Goal: Transaction & Acquisition: Purchase product/service

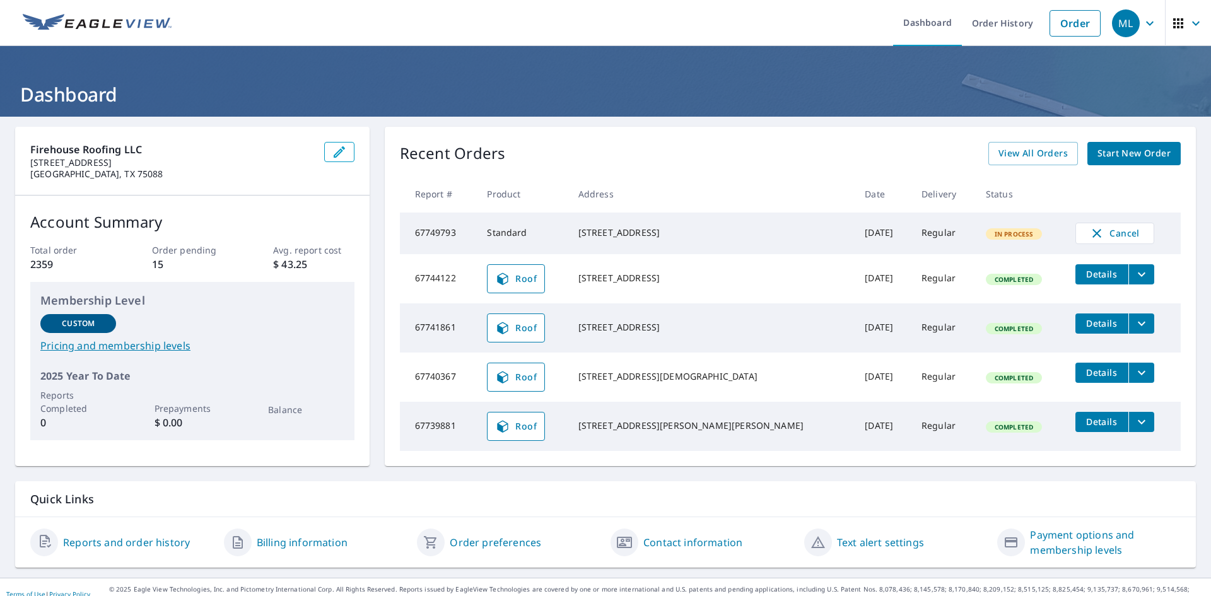
click at [1118, 155] on span "Start New Order" at bounding box center [1134, 154] width 73 height 16
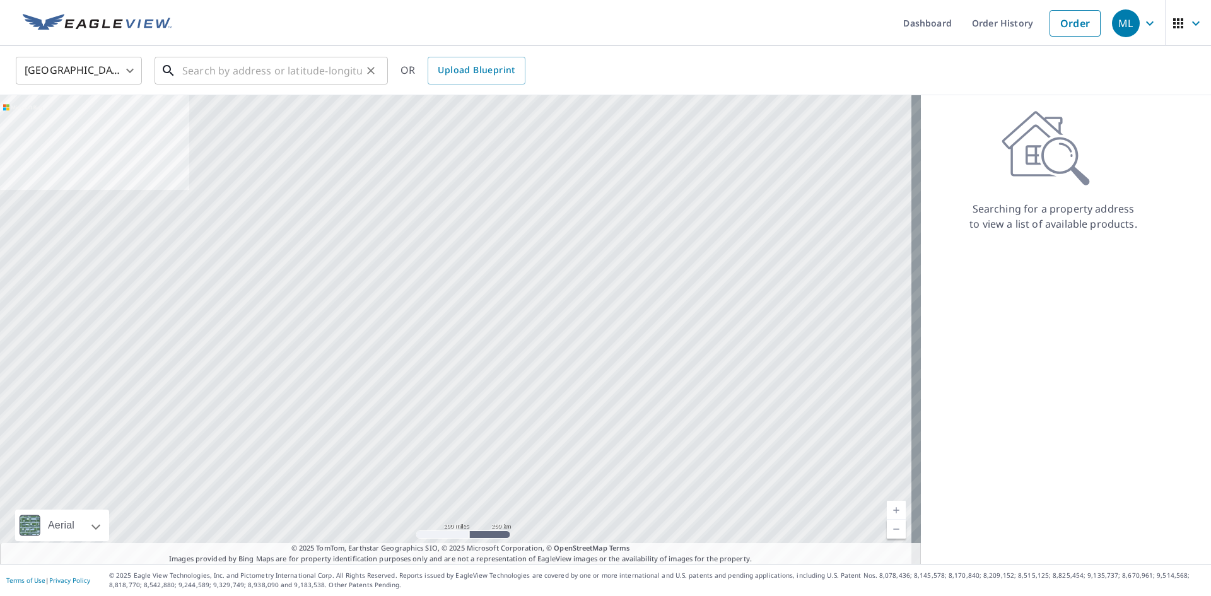
click at [296, 71] on input "text" at bounding box center [272, 70] width 180 height 35
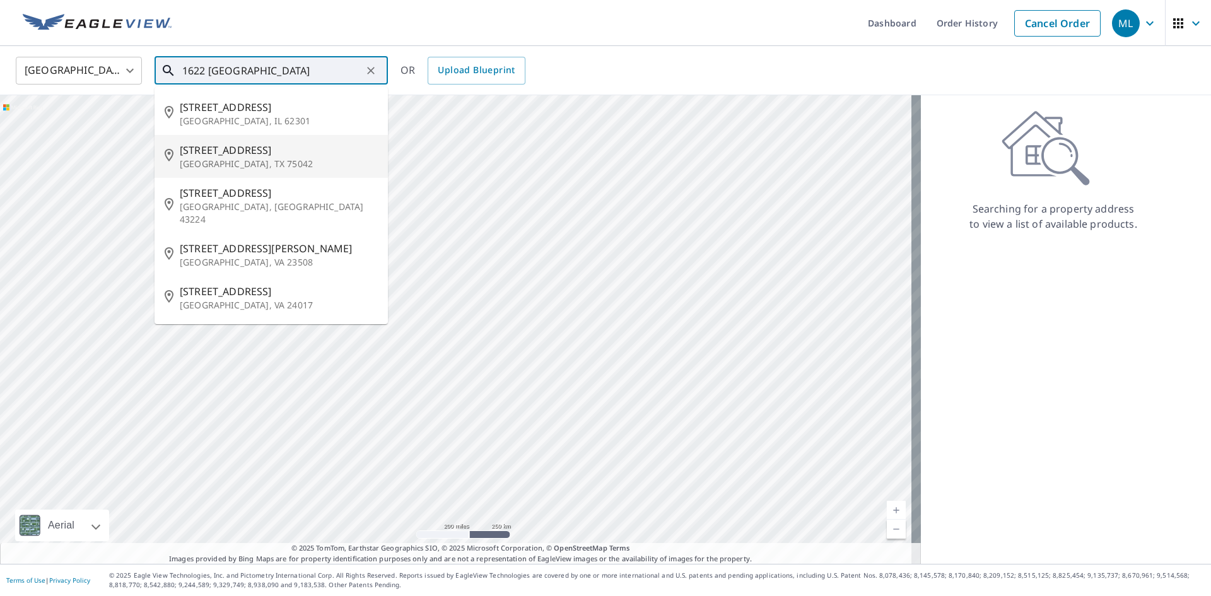
click at [260, 158] on p "[GEOGRAPHIC_DATA], TX 75042" at bounding box center [279, 164] width 198 height 13
type input "[STREET_ADDRESS]"
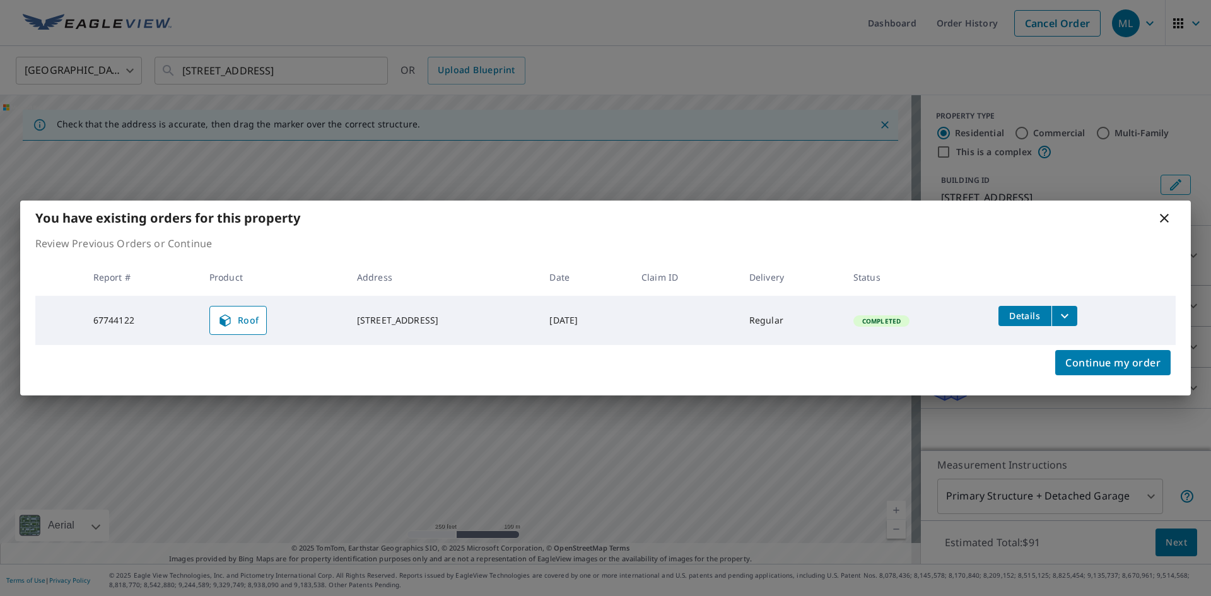
click at [1067, 319] on icon "filesDropdownBtn-67744122" at bounding box center [1064, 315] width 15 height 15
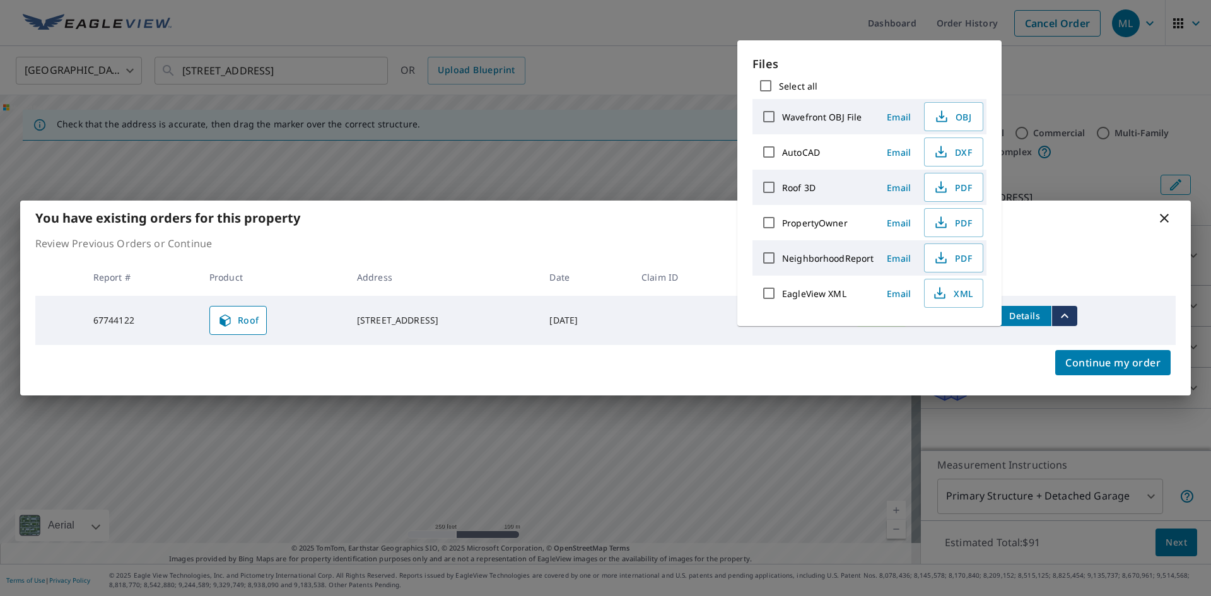
click at [819, 192] on div "Roof 3D" at bounding box center [815, 187] width 118 height 26
click at [955, 189] on span "PDF" at bounding box center [952, 187] width 40 height 15
click at [1133, 360] on span "Continue my order" at bounding box center [1112, 363] width 95 height 18
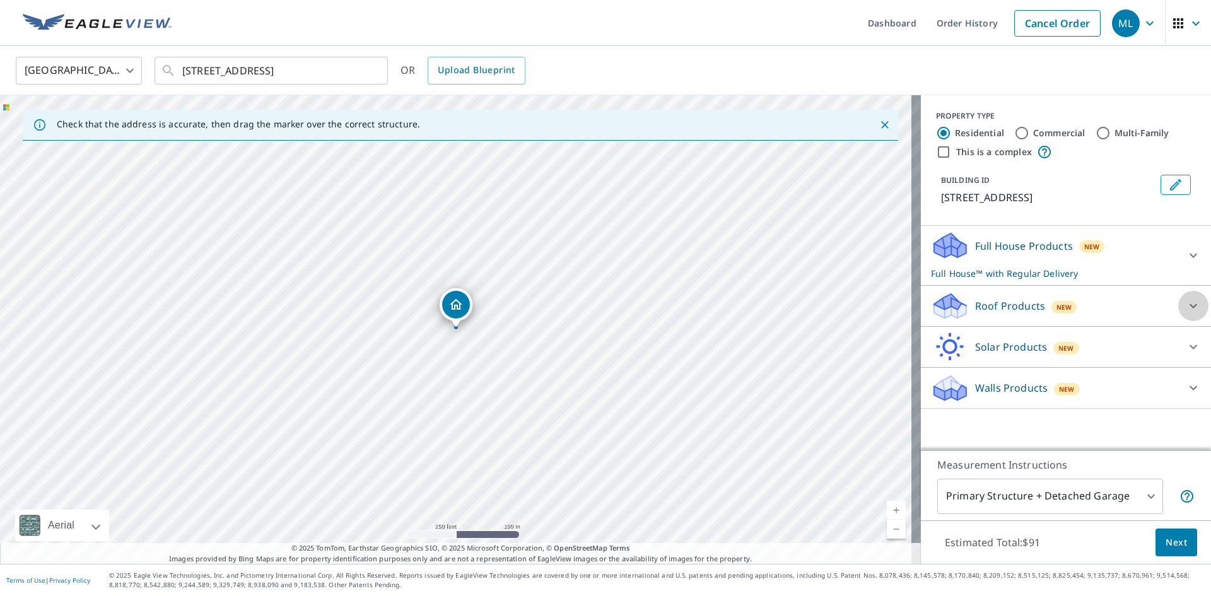
click at [1186, 305] on icon at bounding box center [1193, 305] width 15 height 15
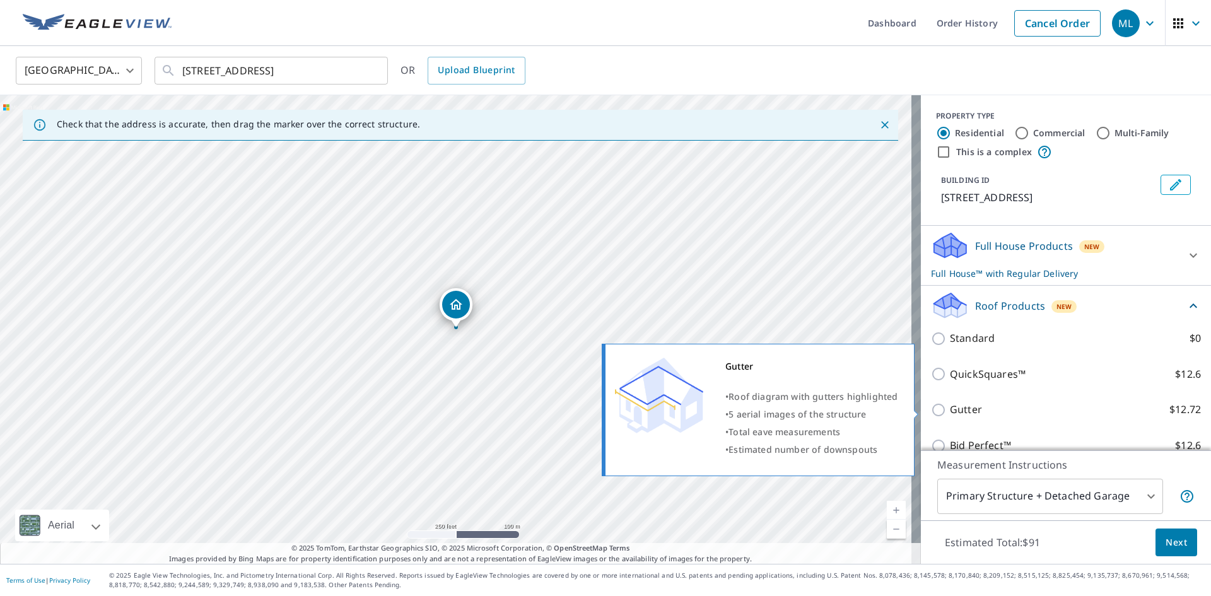
click at [931, 407] on input "Gutter $12.72" at bounding box center [940, 409] width 19 height 15
checkbox input "true"
checkbox input "false"
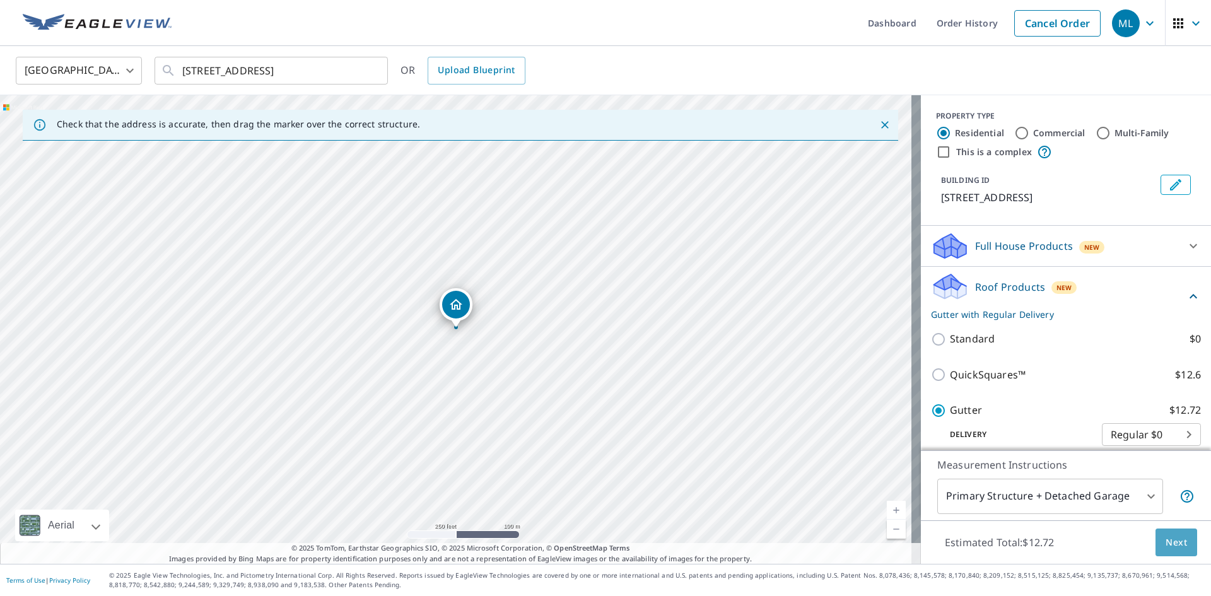
click at [1166, 548] on span "Next" at bounding box center [1176, 543] width 21 height 16
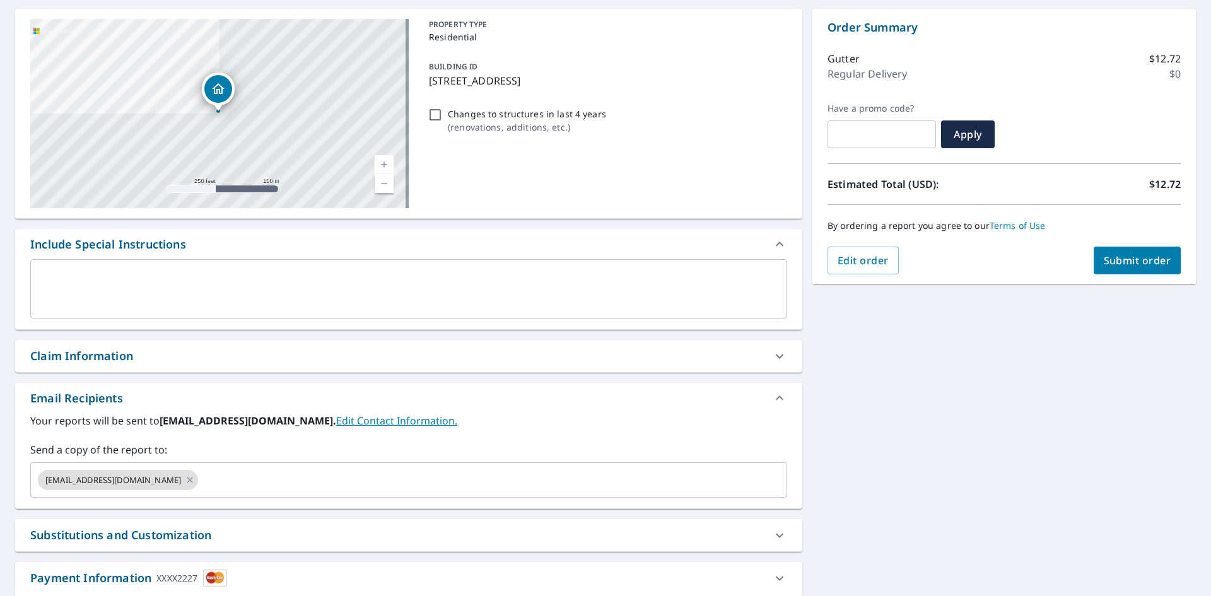
scroll to position [126, 0]
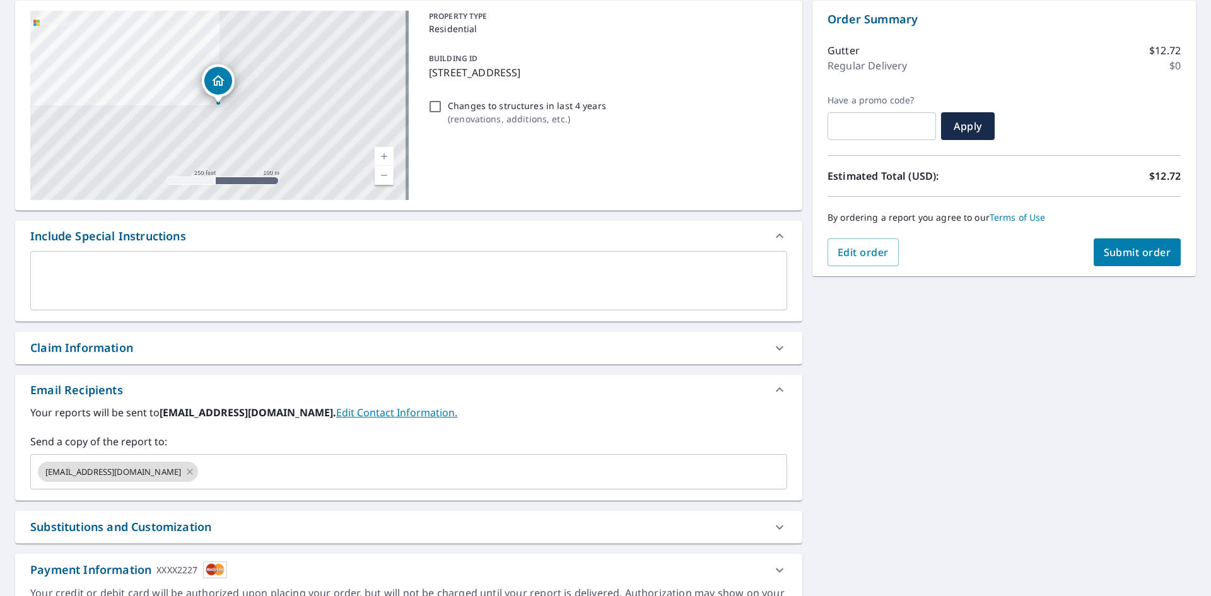
click at [1116, 233] on div "By ordering a report you agree to our Terms of Use" at bounding box center [1004, 218] width 353 height 42
click at [1119, 245] on span "Submit order" at bounding box center [1137, 252] width 67 height 14
checkbox input "true"
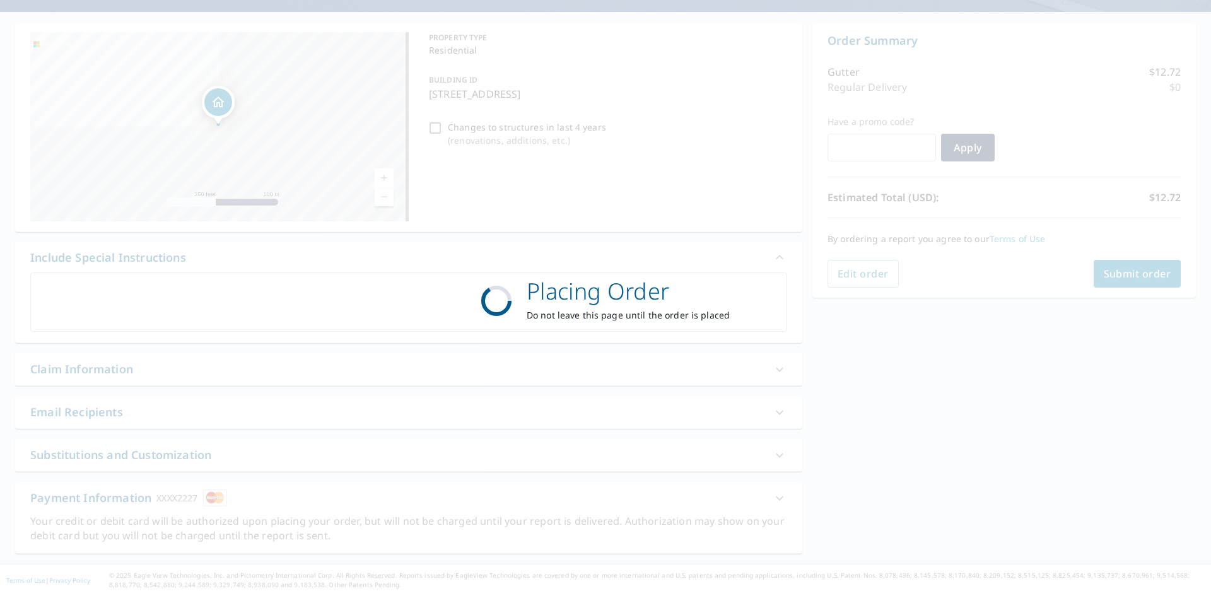
scroll to position [105, 0]
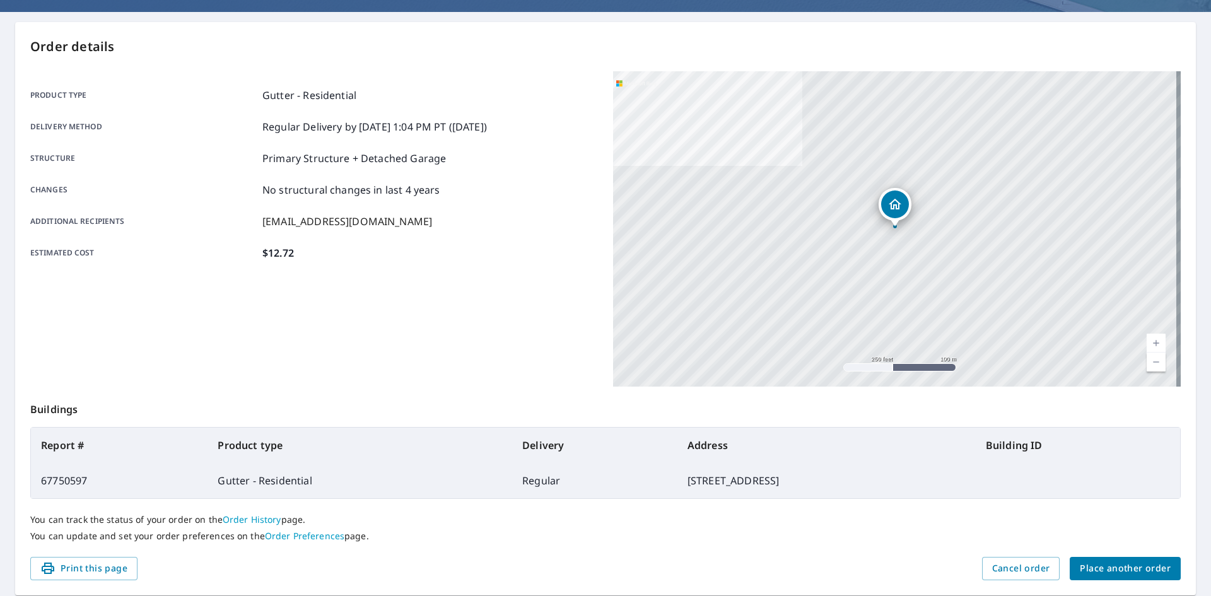
click at [1140, 570] on span "Place another order" at bounding box center [1125, 569] width 91 height 16
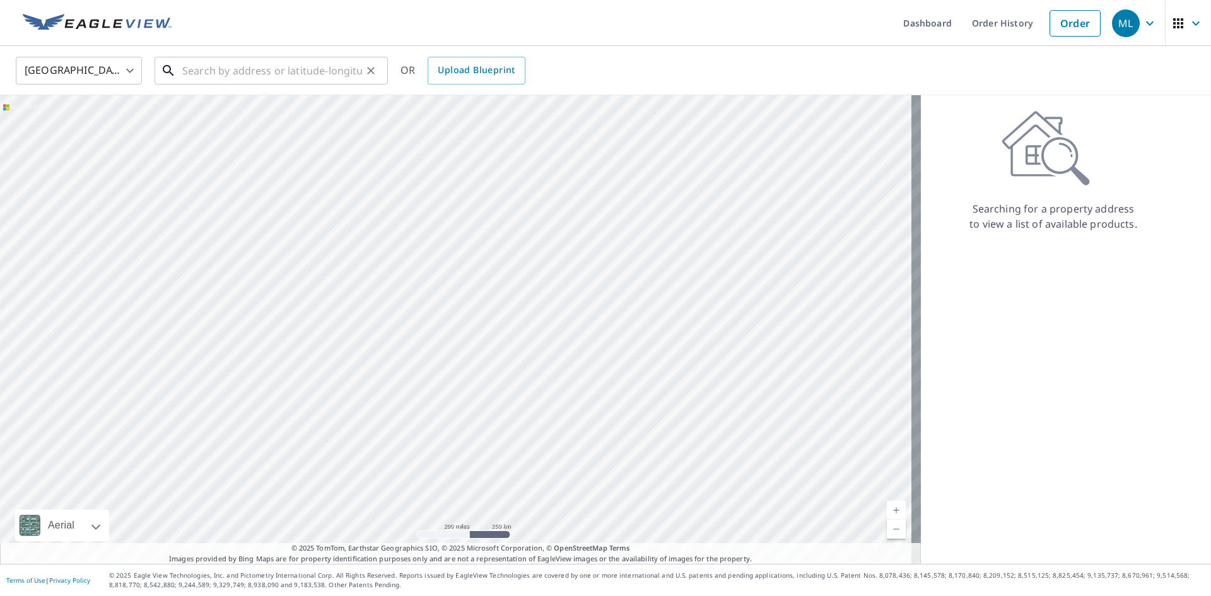
click at [233, 73] on input "text" at bounding box center [272, 70] width 180 height 35
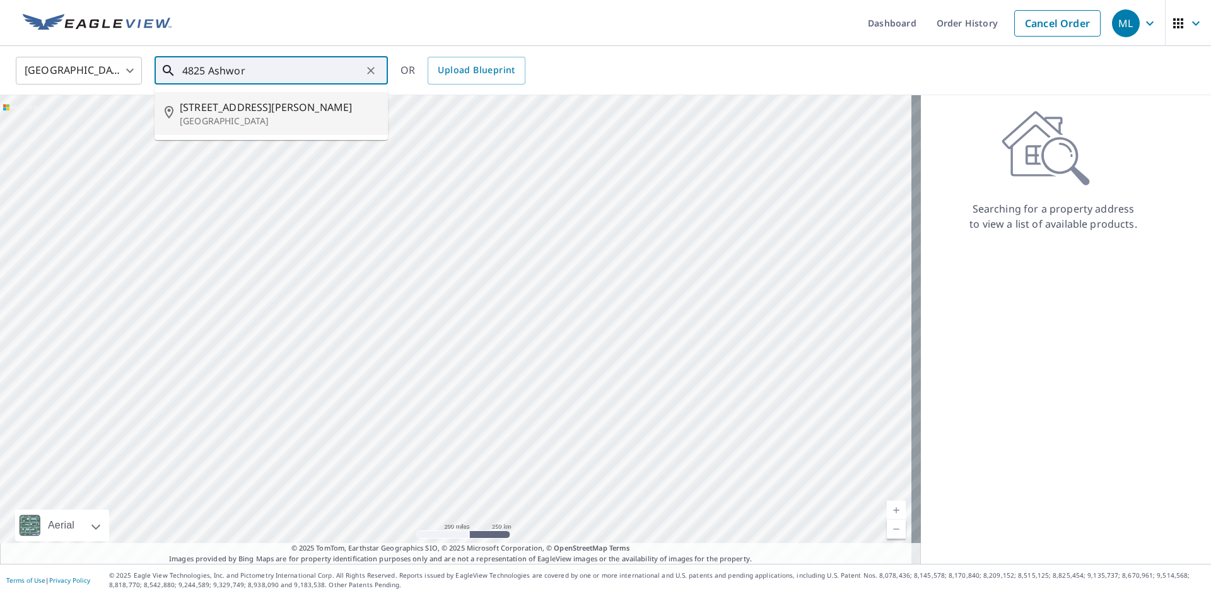
click at [229, 104] on span "[STREET_ADDRESS][PERSON_NAME]" at bounding box center [279, 107] width 198 height 15
type input "[STREET_ADDRESS][PERSON_NAME]"
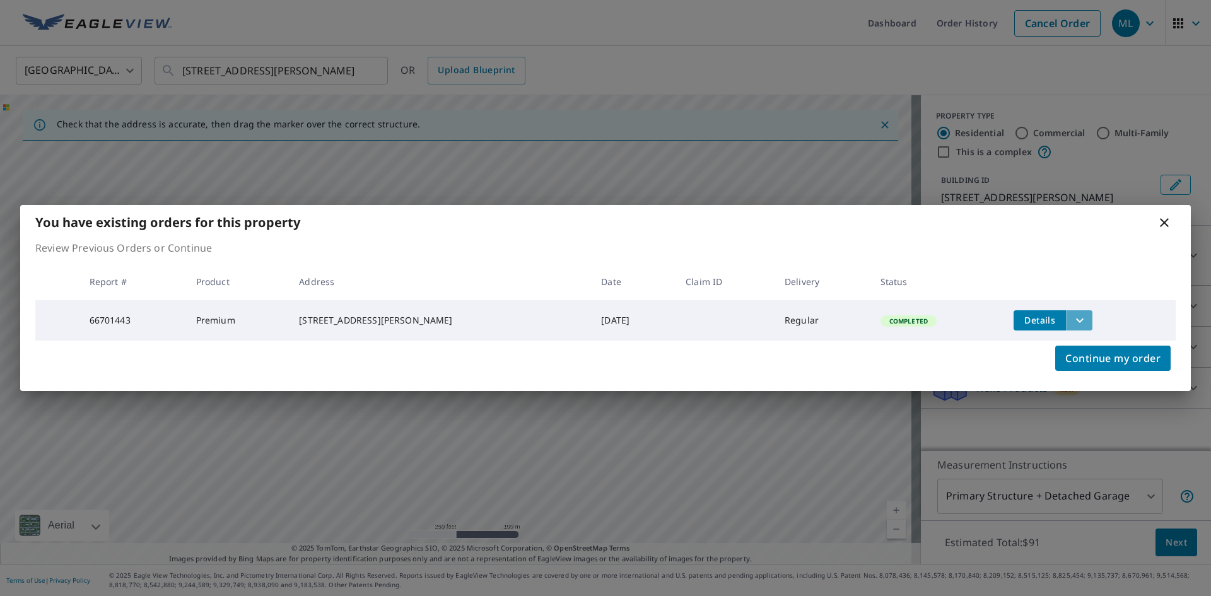
click at [1072, 319] on icon "filesDropdownBtn-66701443" at bounding box center [1079, 320] width 15 height 15
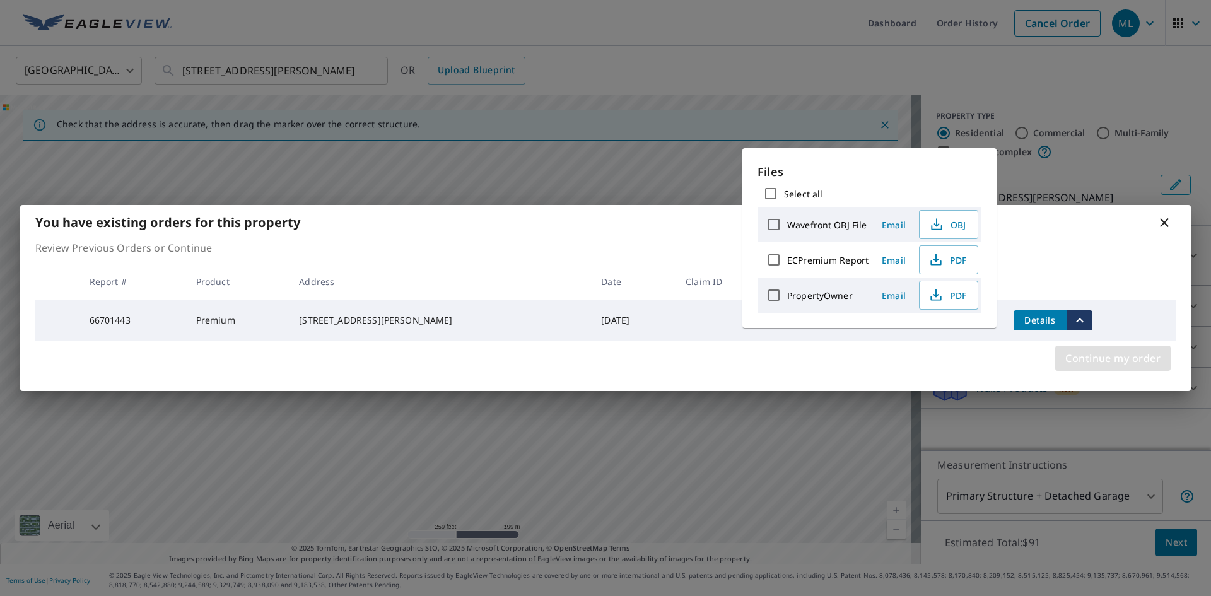
click at [1127, 360] on span "Continue my order" at bounding box center [1112, 358] width 95 height 18
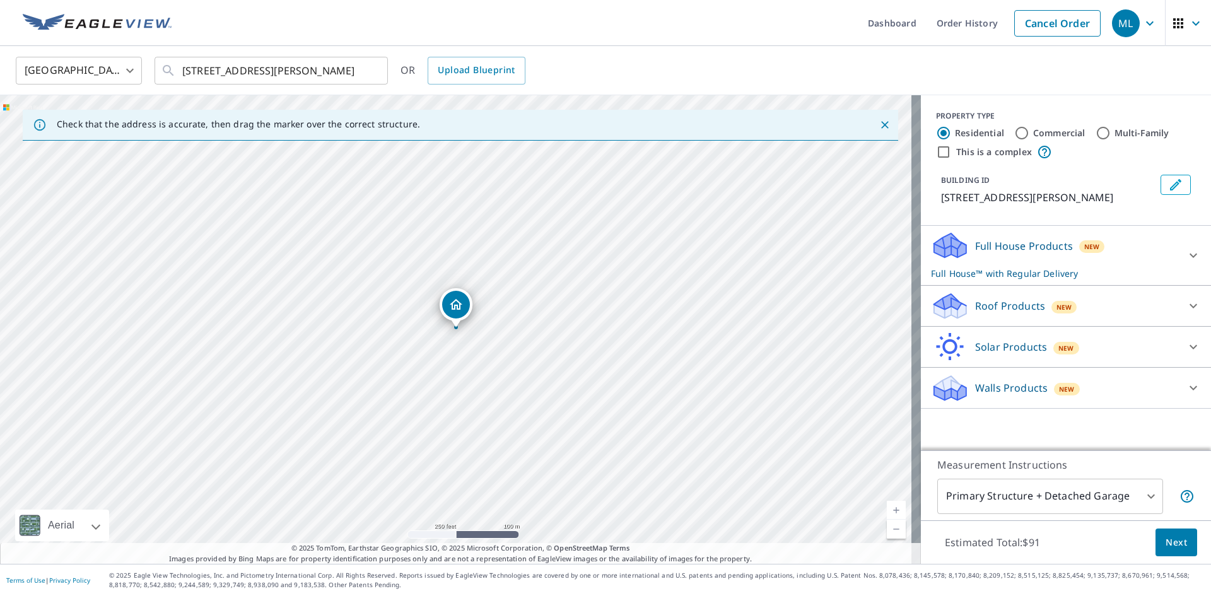
click at [1162, 307] on div "Roof Products New" at bounding box center [1054, 306] width 247 height 30
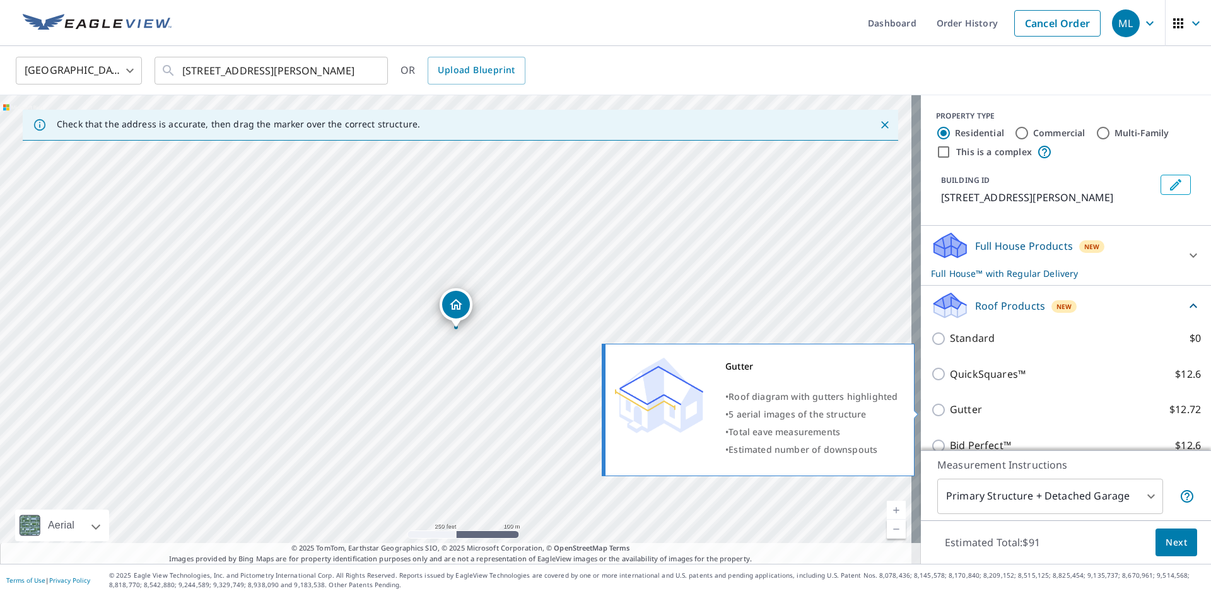
click at [931, 408] on input "Gutter $12.72" at bounding box center [940, 409] width 19 height 15
checkbox input "true"
checkbox input "false"
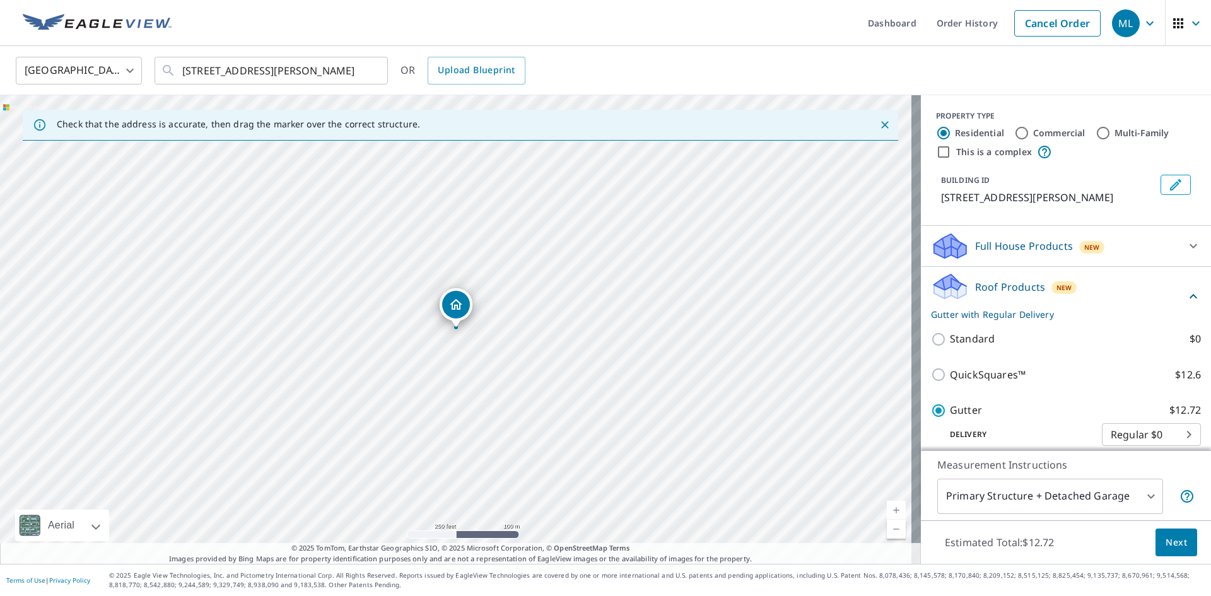
click at [1166, 541] on span "Next" at bounding box center [1176, 543] width 21 height 16
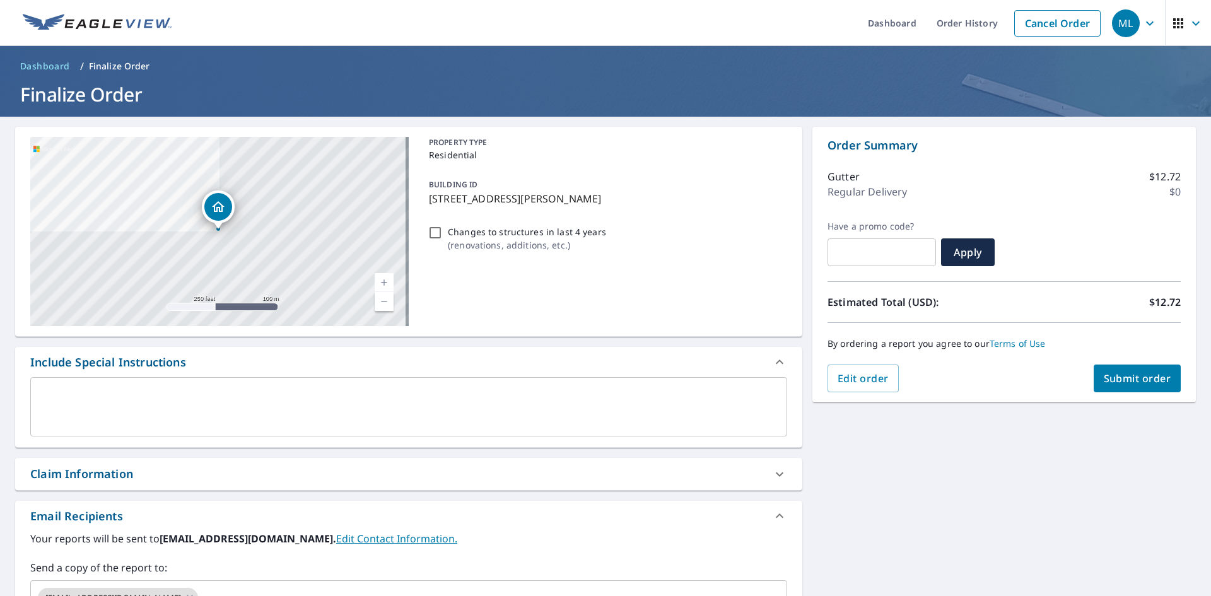
click at [1119, 373] on span "Submit order" at bounding box center [1137, 379] width 67 height 14
checkbox input "true"
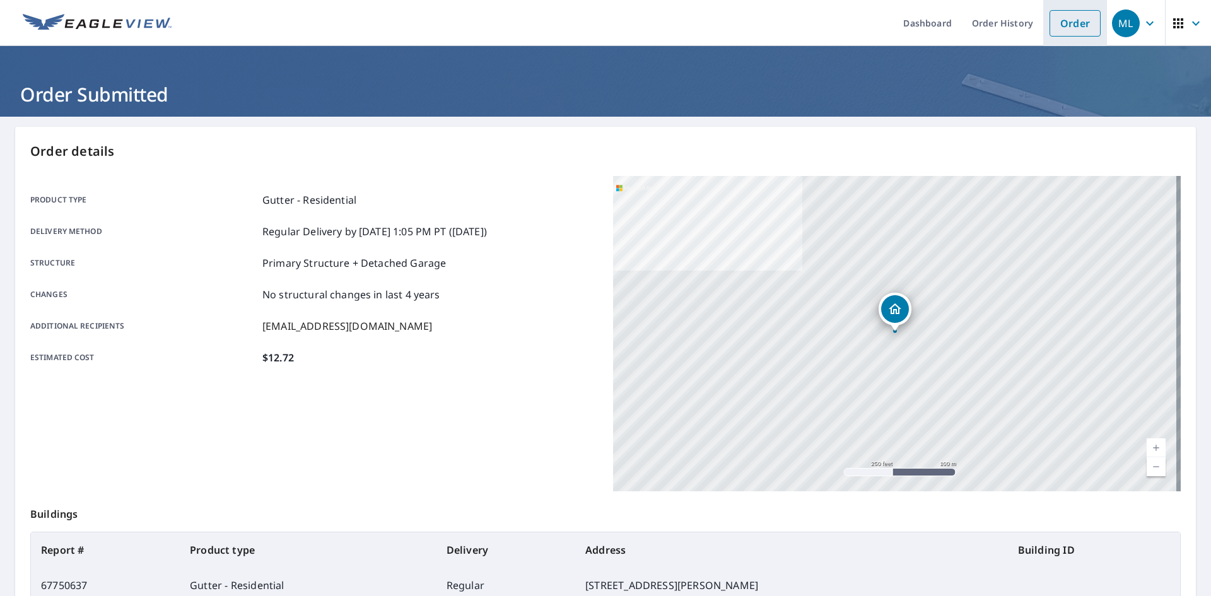
click at [1055, 21] on link "Order" at bounding box center [1075, 23] width 51 height 26
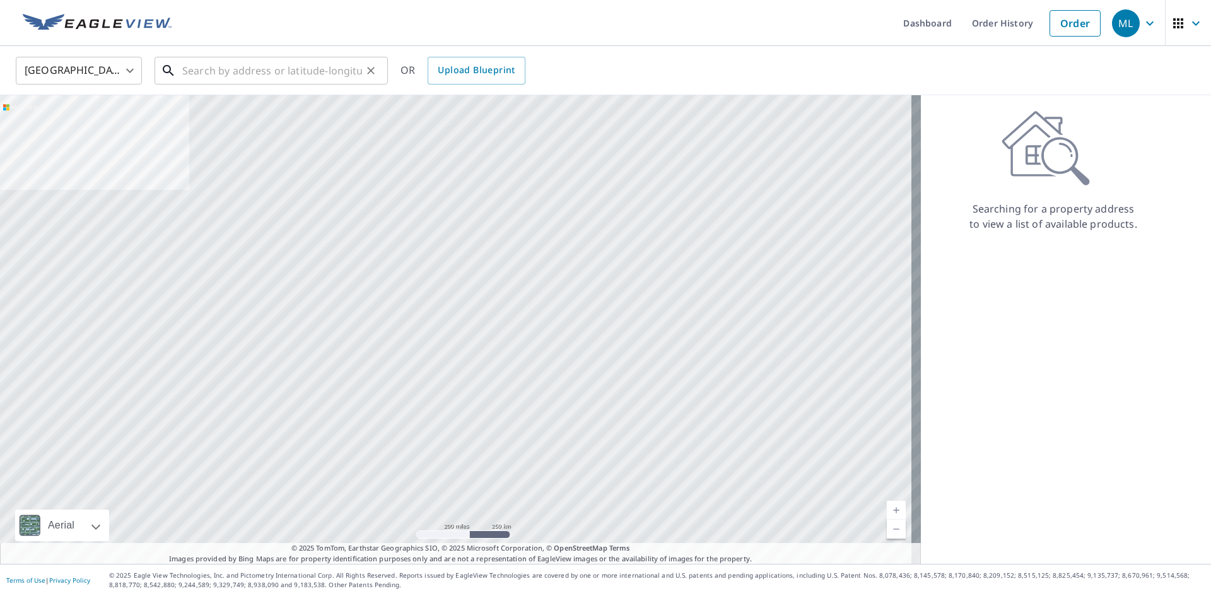
click at [246, 69] on input "text" at bounding box center [272, 70] width 180 height 35
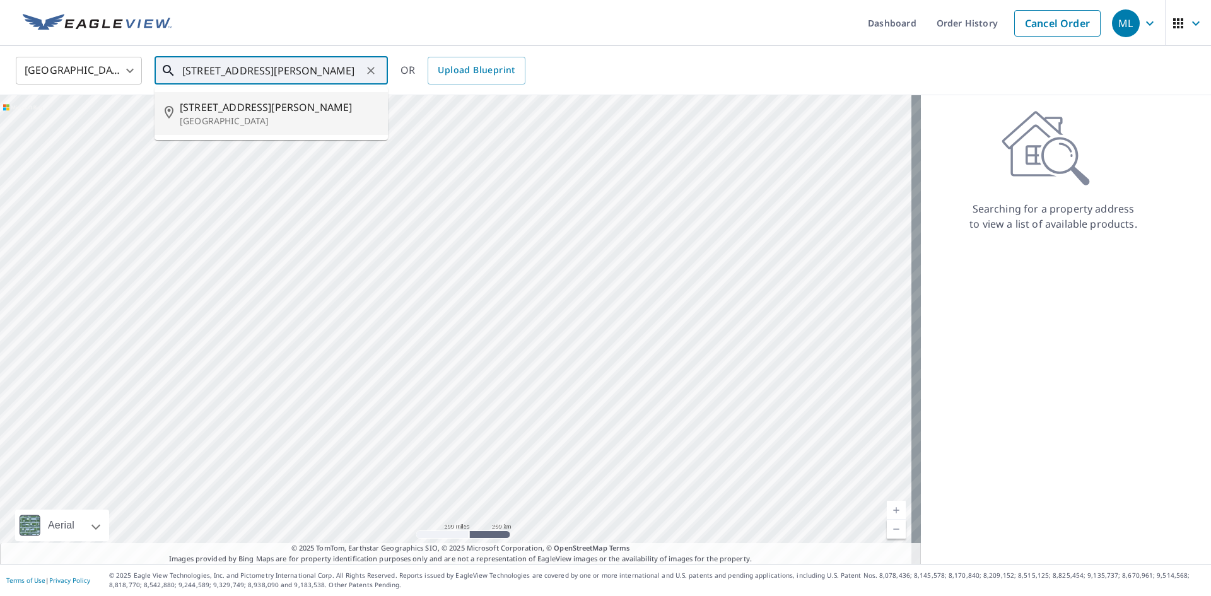
click at [240, 129] on li "[STREET_ADDRESS][PERSON_NAME][PERSON_NAME]" at bounding box center [271, 113] width 233 height 43
type input "[STREET_ADDRESS][PERSON_NAME][PERSON_NAME]"
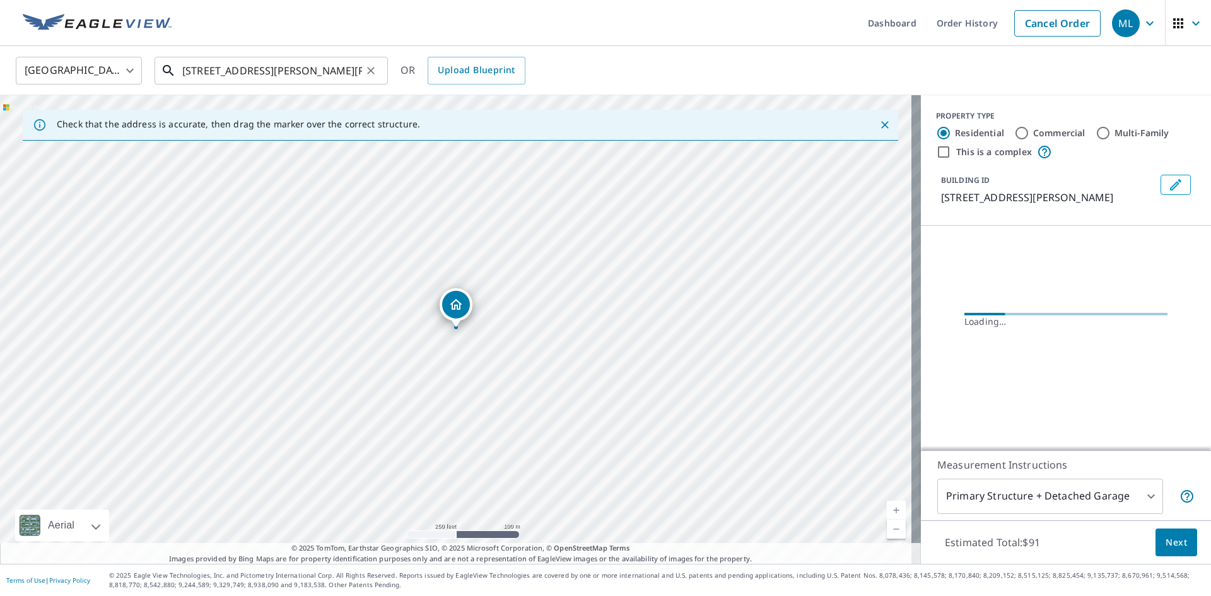
click at [346, 69] on input "[STREET_ADDRESS][PERSON_NAME][PERSON_NAME]" at bounding box center [272, 70] width 180 height 35
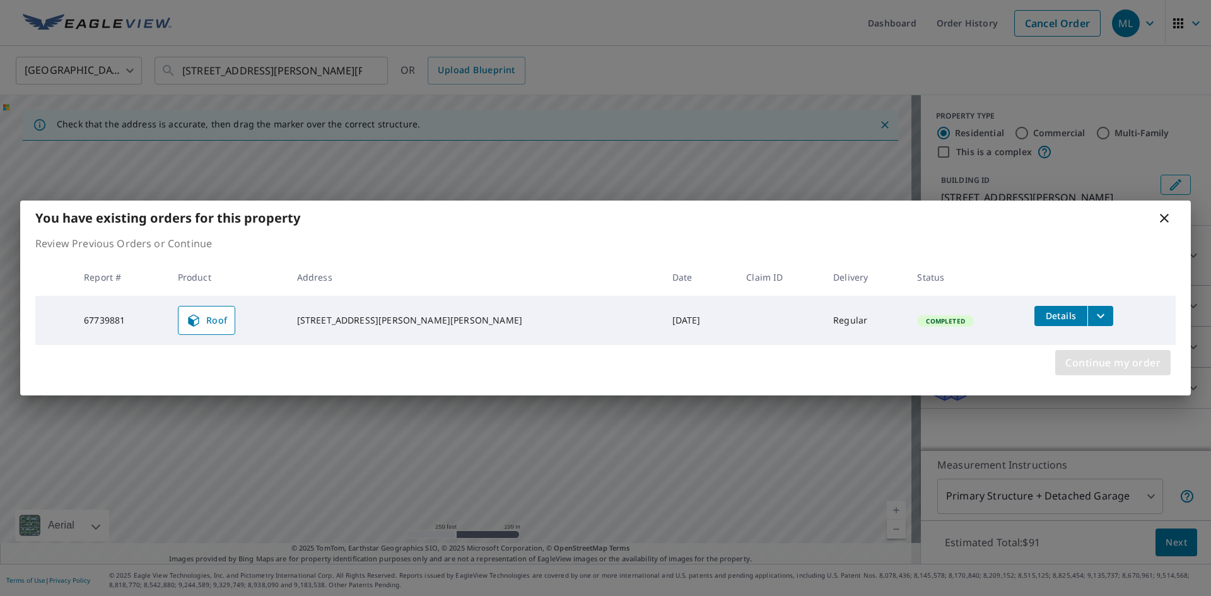
click at [1123, 361] on span "Continue my order" at bounding box center [1112, 363] width 95 height 18
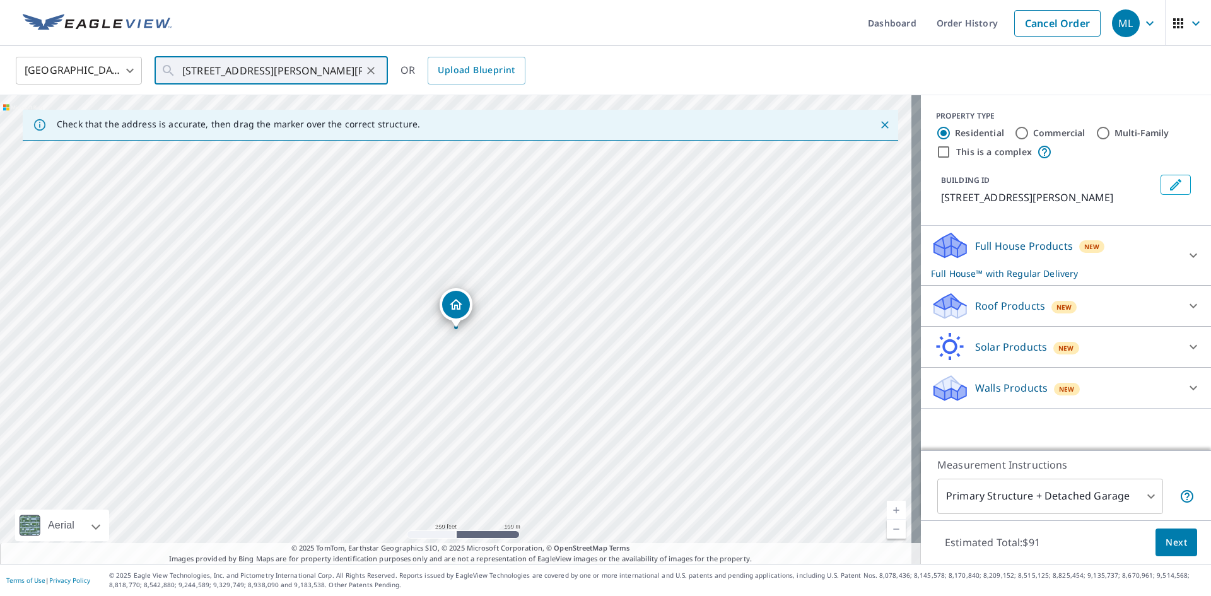
click at [1189, 305] on icon at bounding box center [1193, 305] width 15 height 15
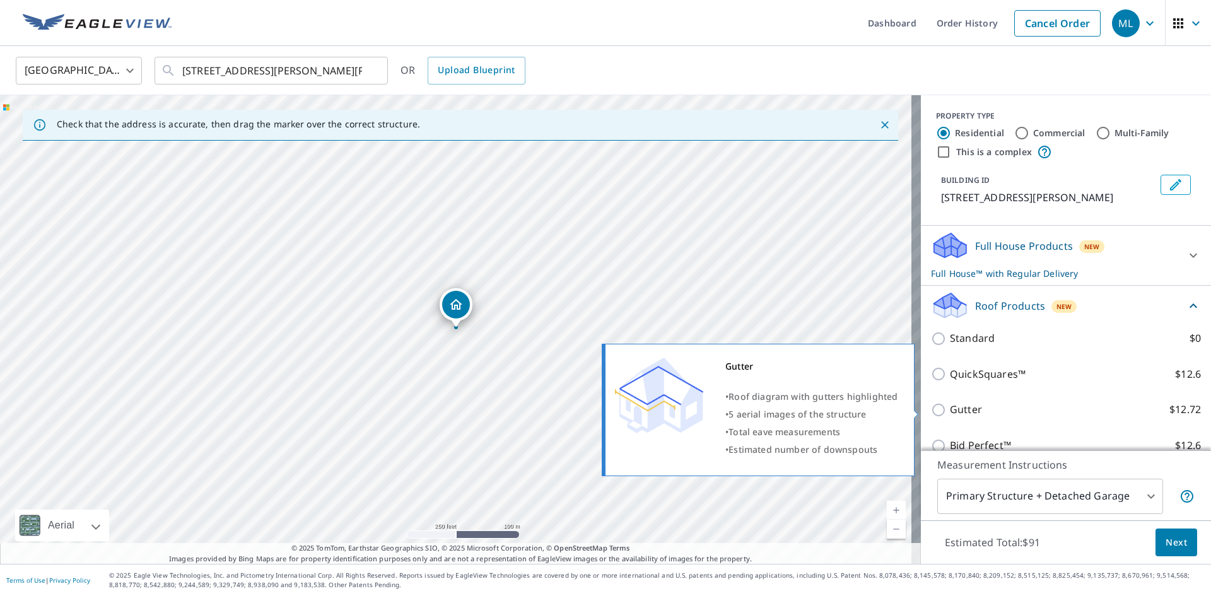
click at [931, 409] on input "Gutter $12.72" at bounding box center [940, 409] width 19 height 15
checkbox input "true"
checkbox input "false"
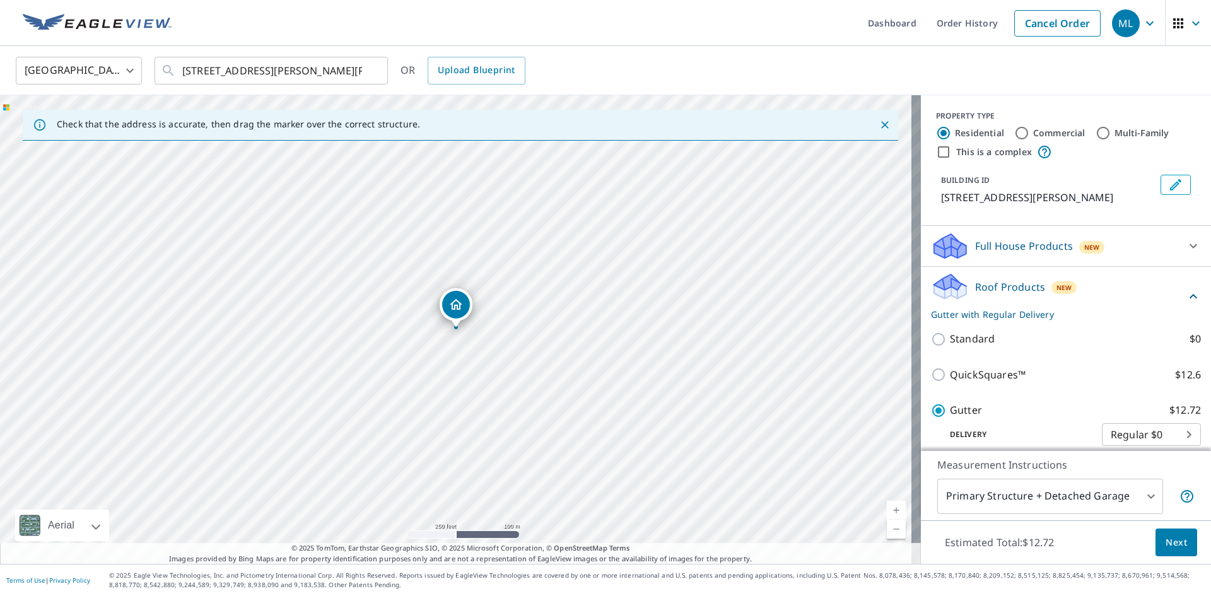
click at [1178, 540] on button "Next" at bounding box center [1177, 543] width 42 height 28
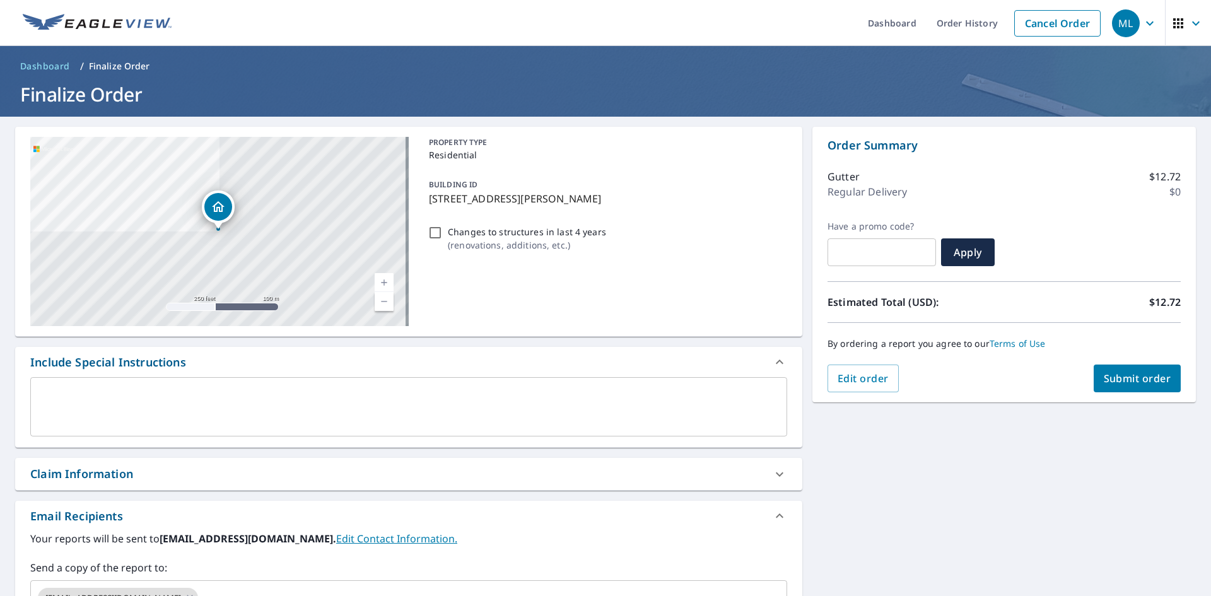
click at [1117, 372] on span "Submit order" at bounding box center [1137, 379] width 67 height 14
checkbox input "true"
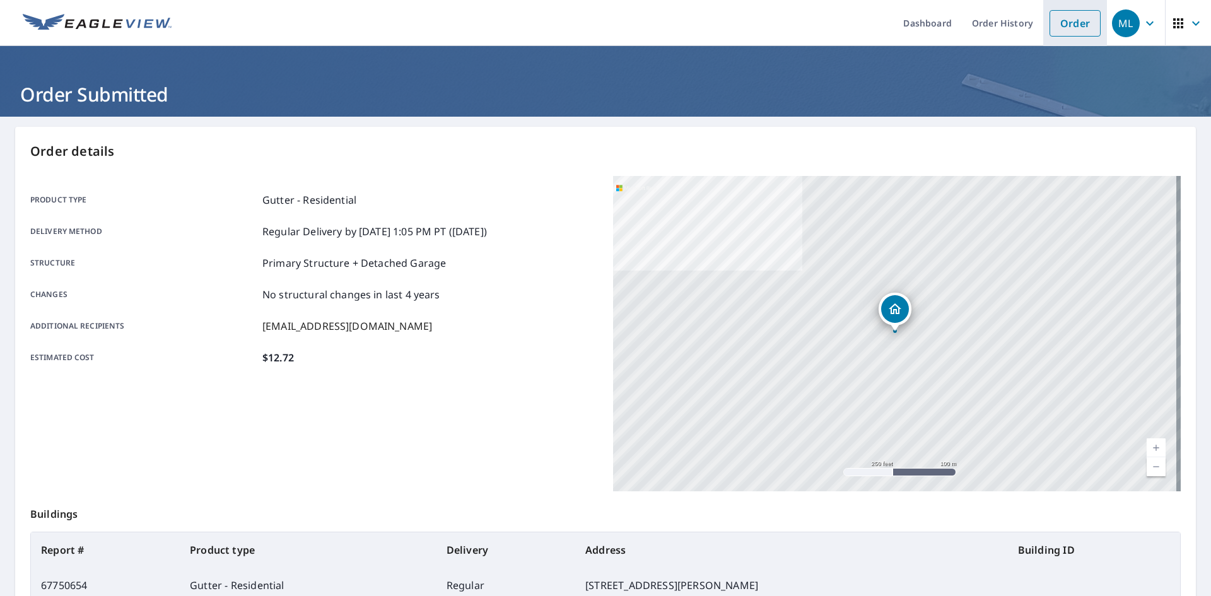
click at [1072, 26] on link "Order" at bounding box center [1075, 23] width 51 height 26
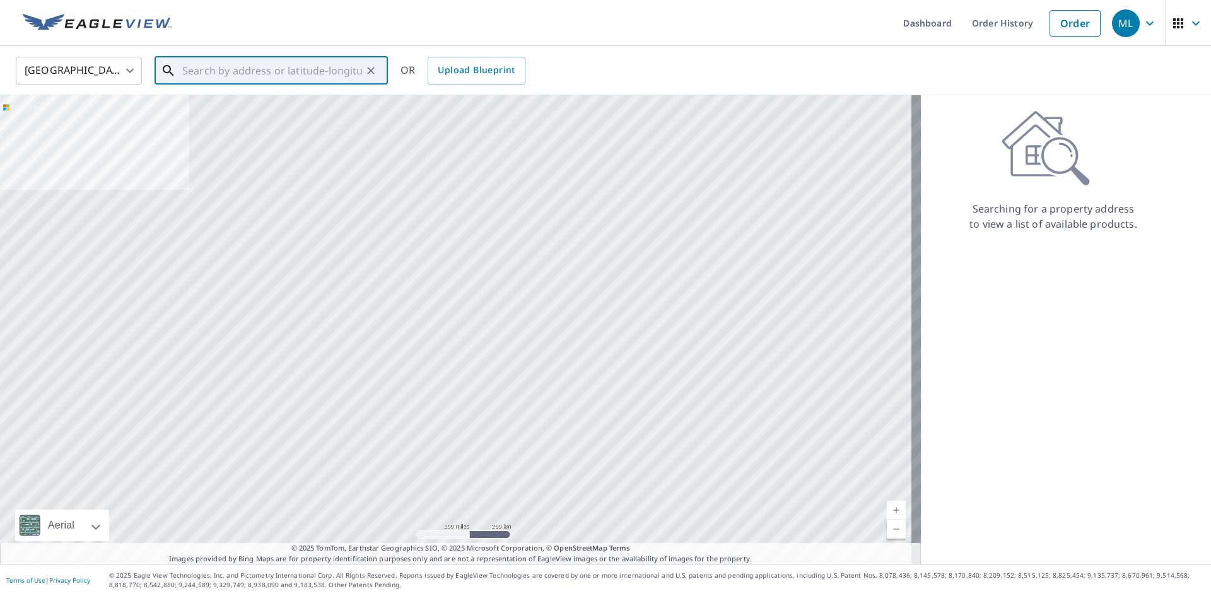
click at [273, 73] on input "text" at bounding box center [272, 70] width 180 height 35
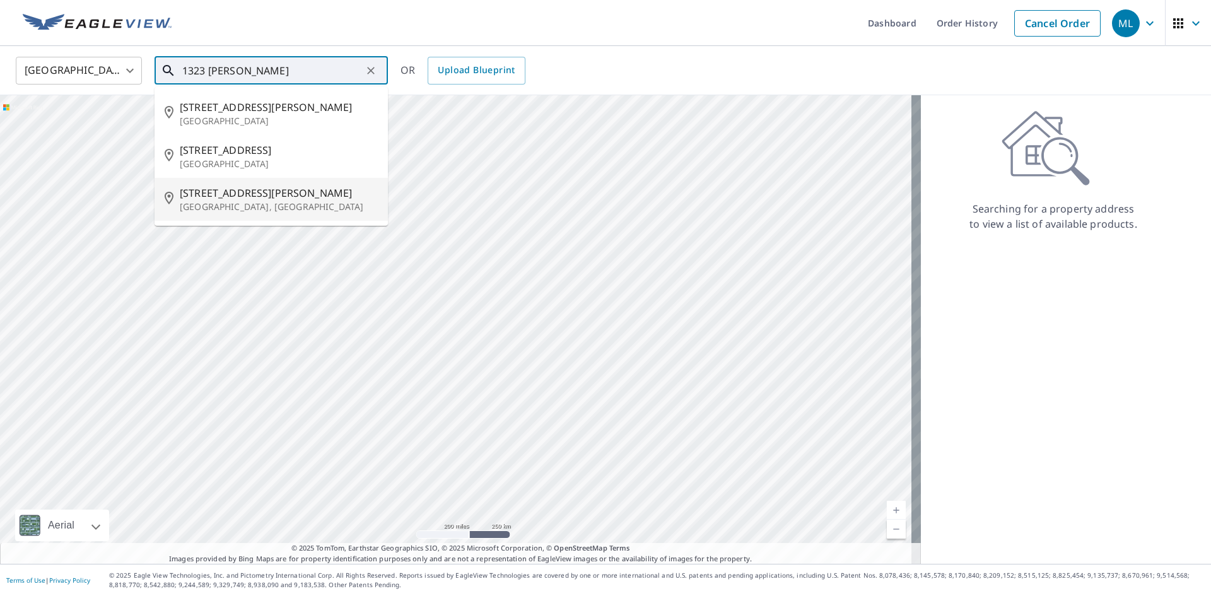
click at [233, 196] on span "[STREET_ADDRESS][PERSON_NAME]" at bounding box center [279, 192] width 198 height 15
type input "[STREET_ADDRESS][PERSON_NAME][PERSON_NAME]"
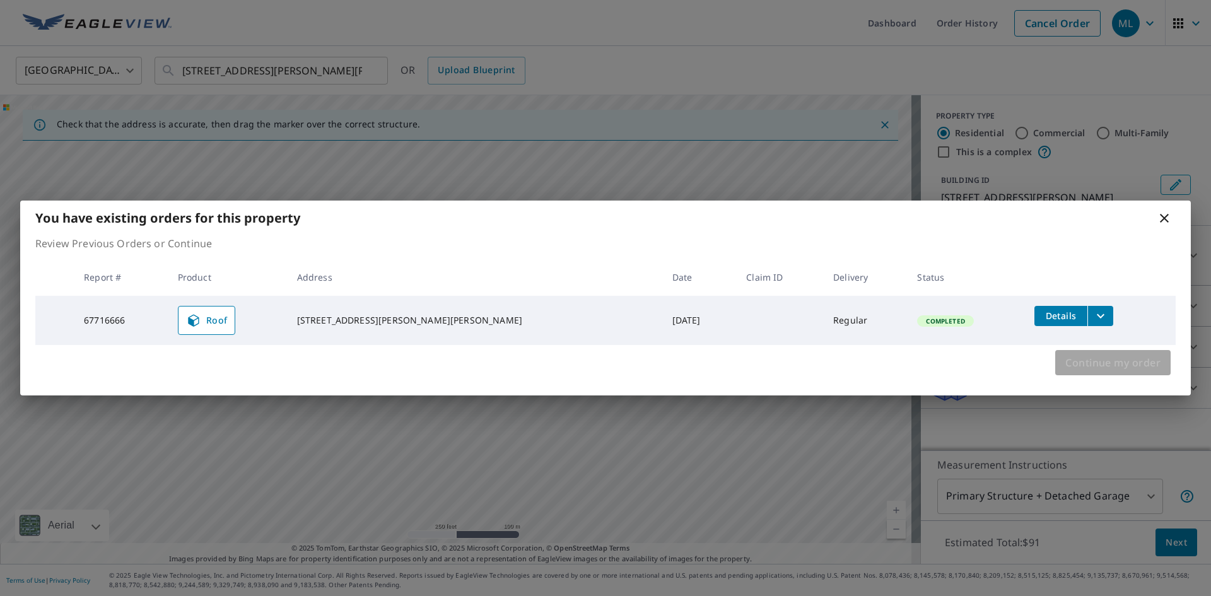
click at [1095, 360] on span "Continue my order" at bounding box center [1112, 363] width 95 height 18
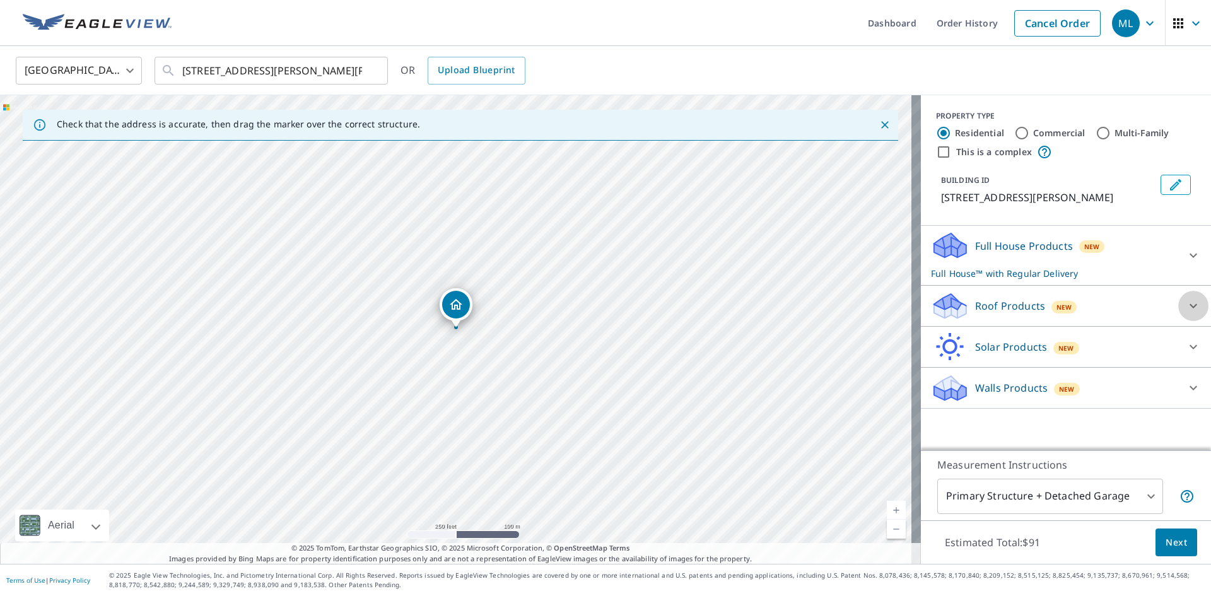
click at [1186, 303] on icon at bounding box center [1193, 305] width 15 height 15
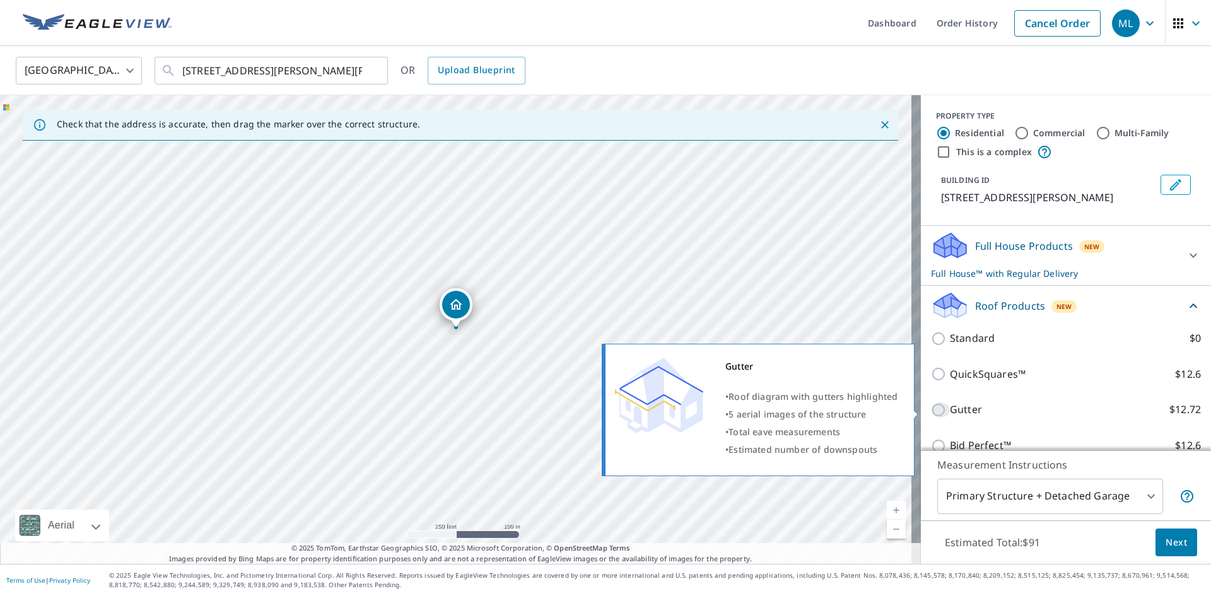
click at [931, 408] on input "Gutter $12.72" at bounding box center [940, 409] width 19 height 15
checkbox input "true"
checkbox input "false"
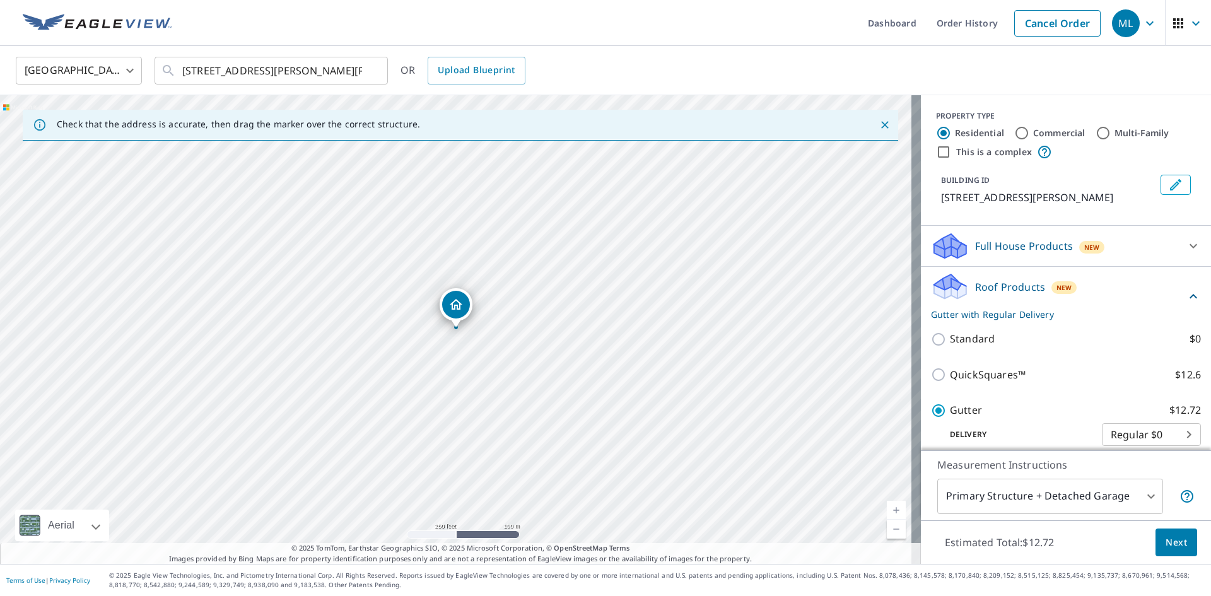
click at [1166, 536] on span "Next" at bounding box center [1176, 543] width 21 height 16
